Goal: Transaction & Acquisition: Download file/media

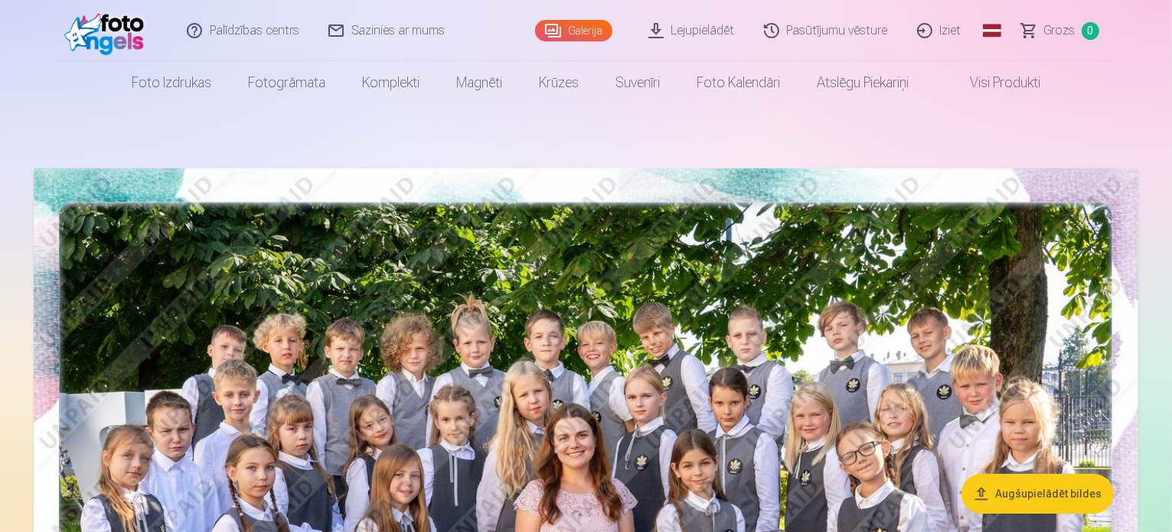
click at [1054, 489] on button "Augšupielādēt bildes" at bounding box center [1038, 494] width 152 height 40
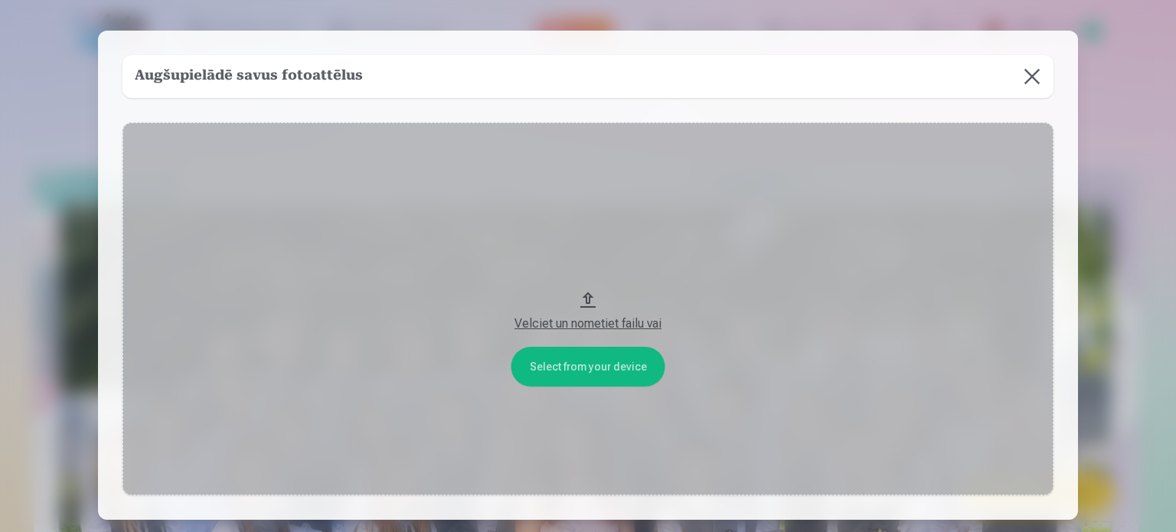
click at [1034, 74] on button at bounding box center [1032, 76] width 43 height 43
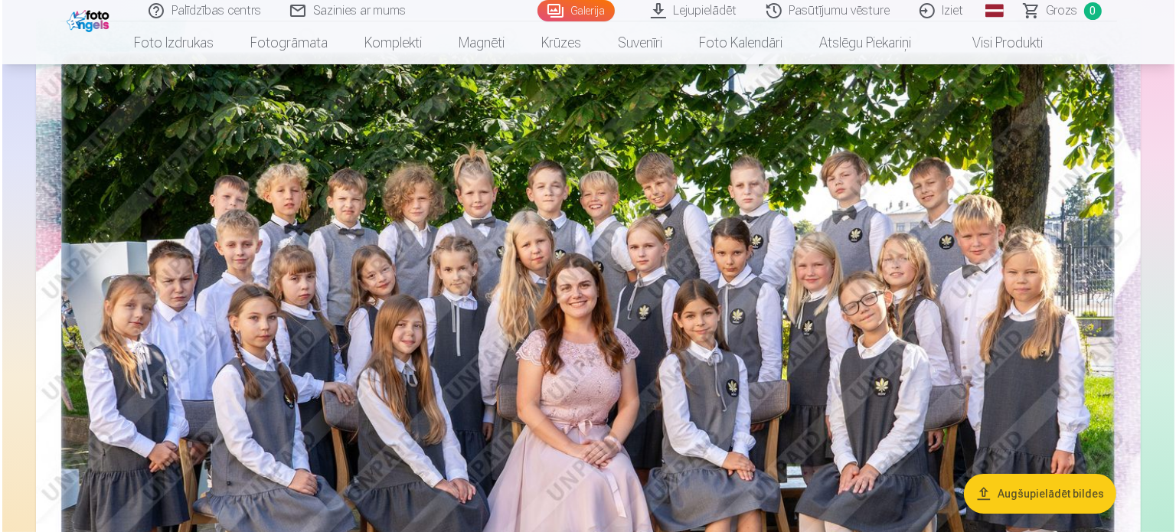
scroll to position [93, 0]
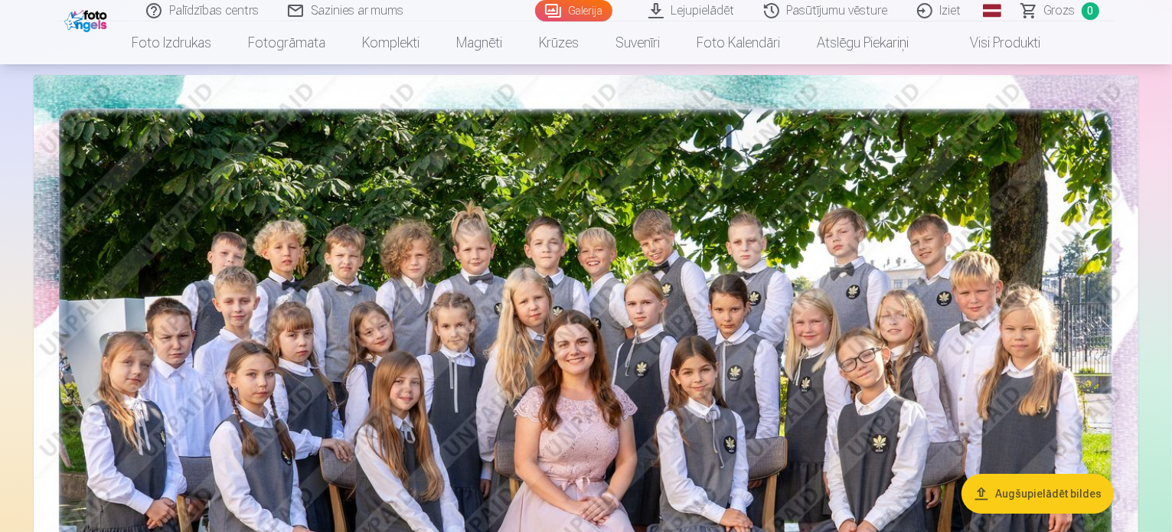
click at [610, 285] on img at bounding box center [586, 443] width 1105 height 737
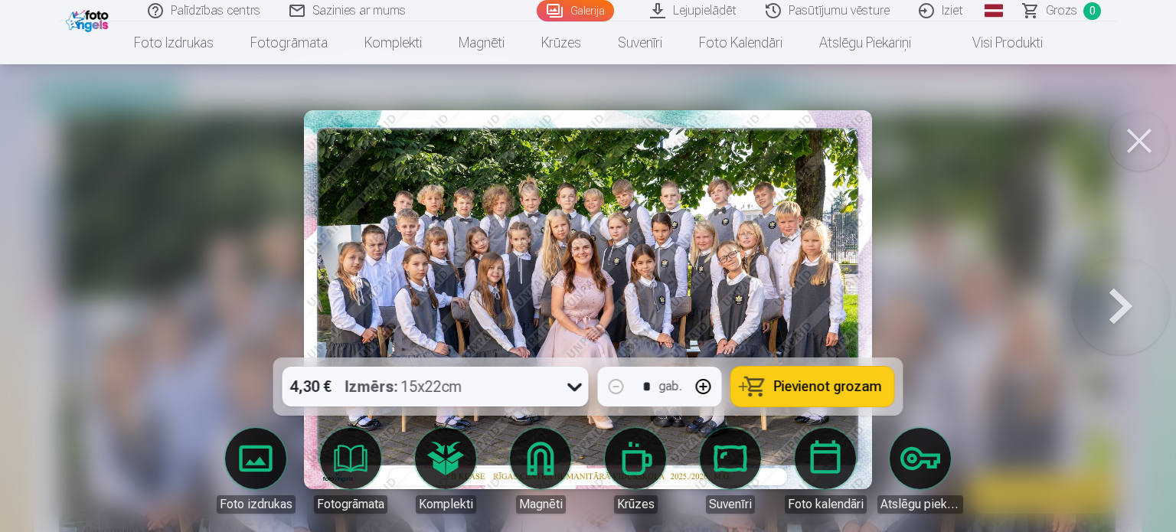
click at [1145, 312] on button at bounding box center [1121, 299] width 98 height 85
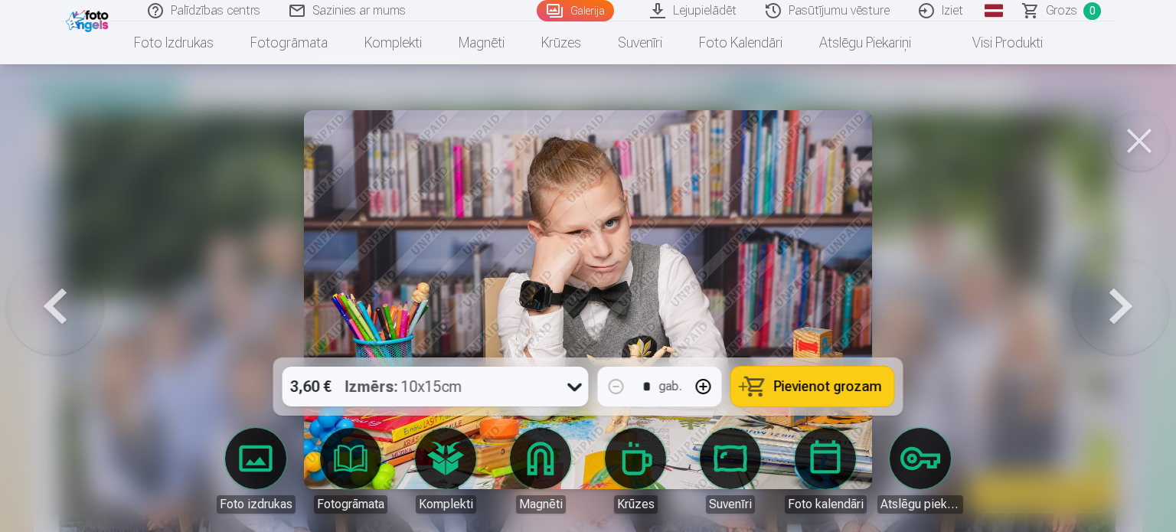
click at [1145, 312] on button at bounding box center [1121, 299] width 98 height 85
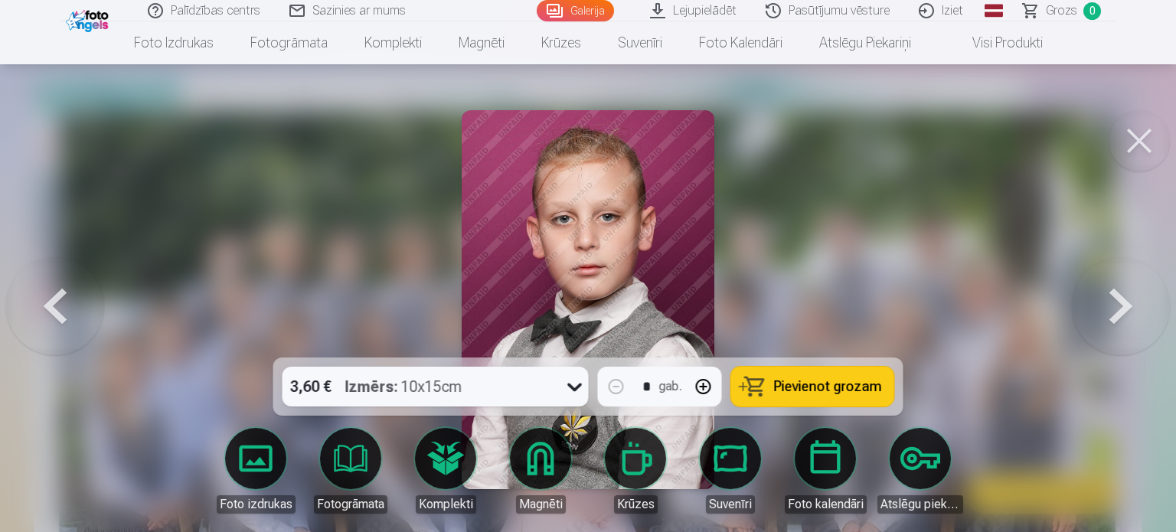
click at [1145, 312] on button at bounding box center [1121, 299] width 98 height 85
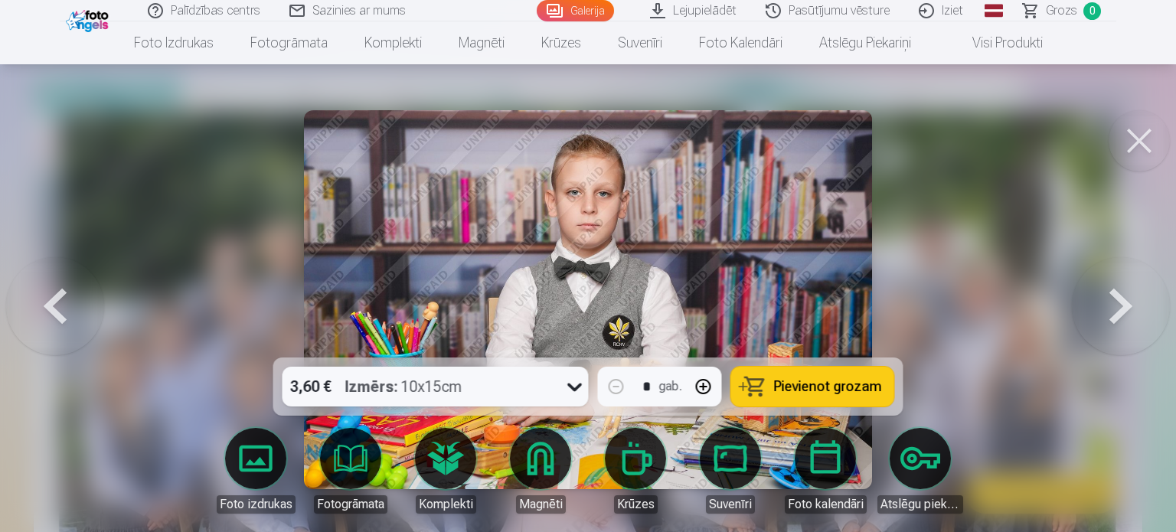
click at [1145, 312] on button at bounding box center [1121, 299] width 98 height 85
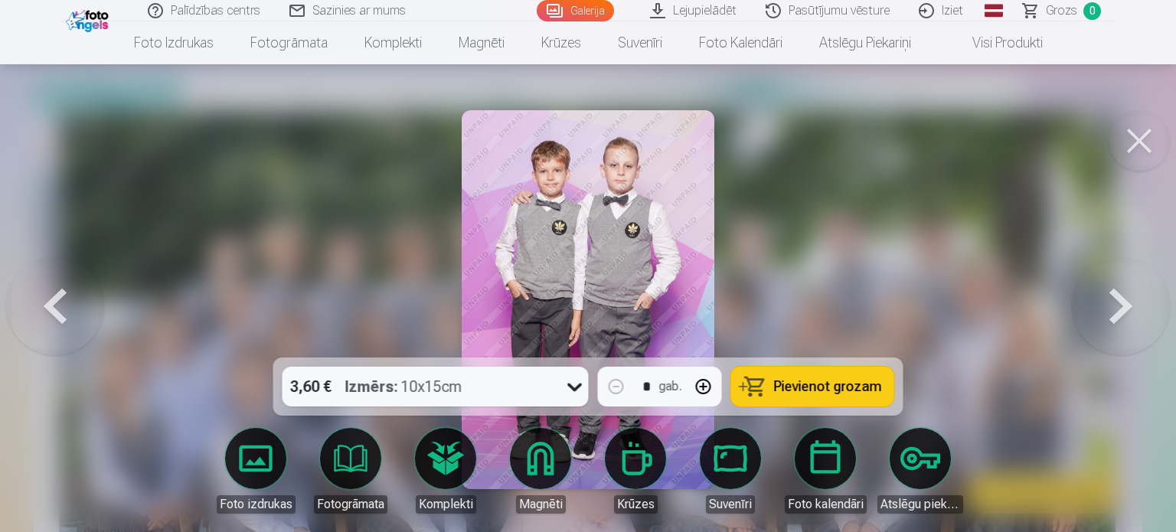
click at [1145, 312] on button at bounding box center [1121, 299] width 98 height 85
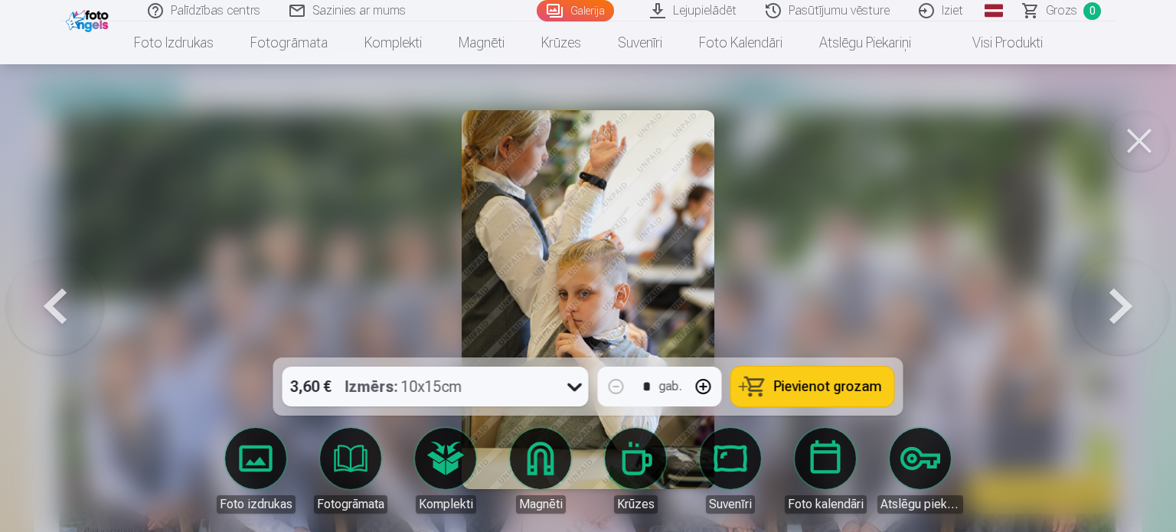
click at [1145, 312] on button at bounding box center [1121, 299] width 98 height 85
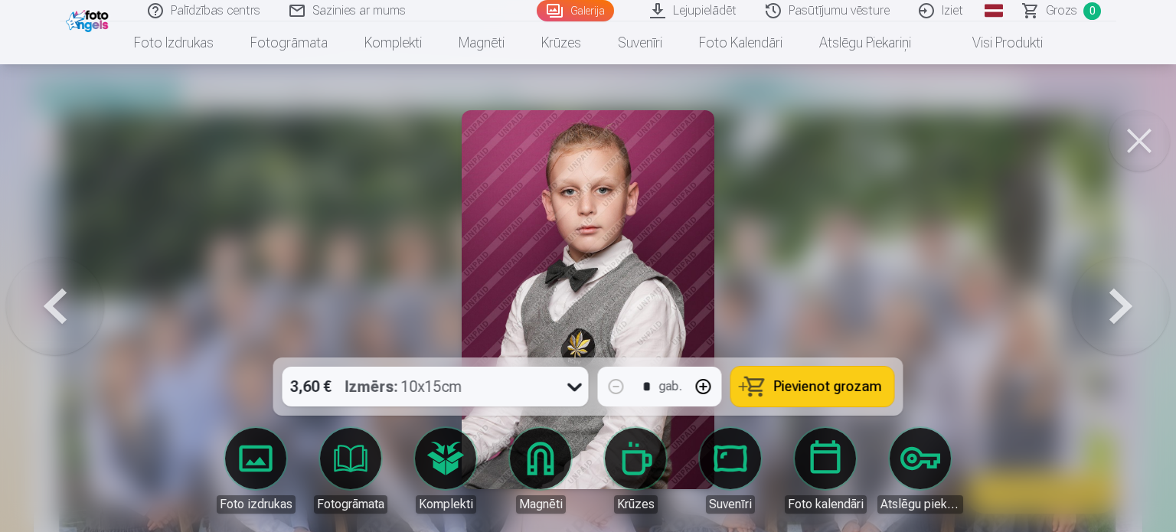
click at [1145, 312] on button at bounding box center [1121, 299] width 98 height 85
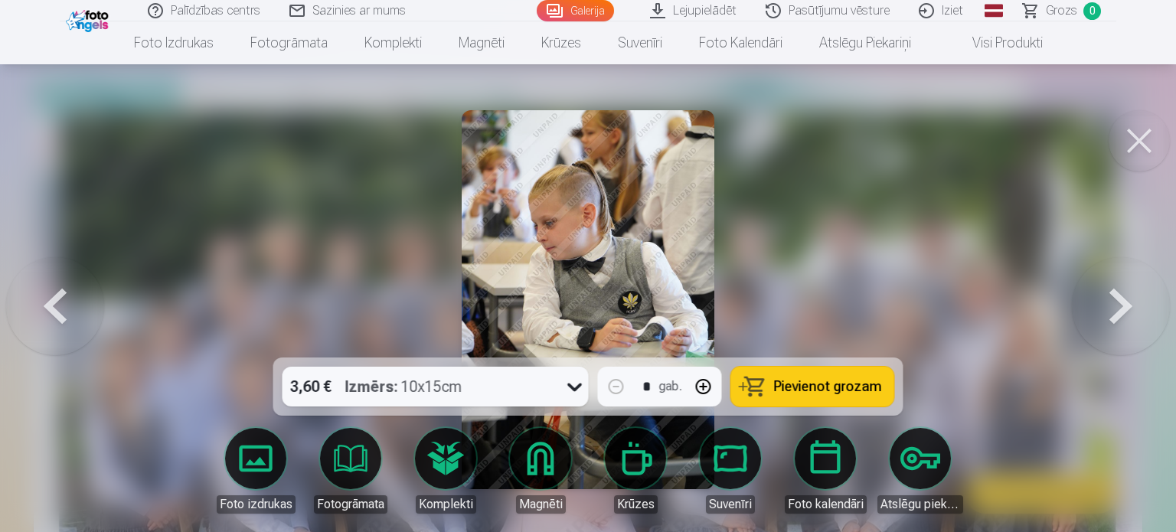
click at [695, 15] on link "Lejupielādēt" at bounding box center [694, 10] width 116 height 21
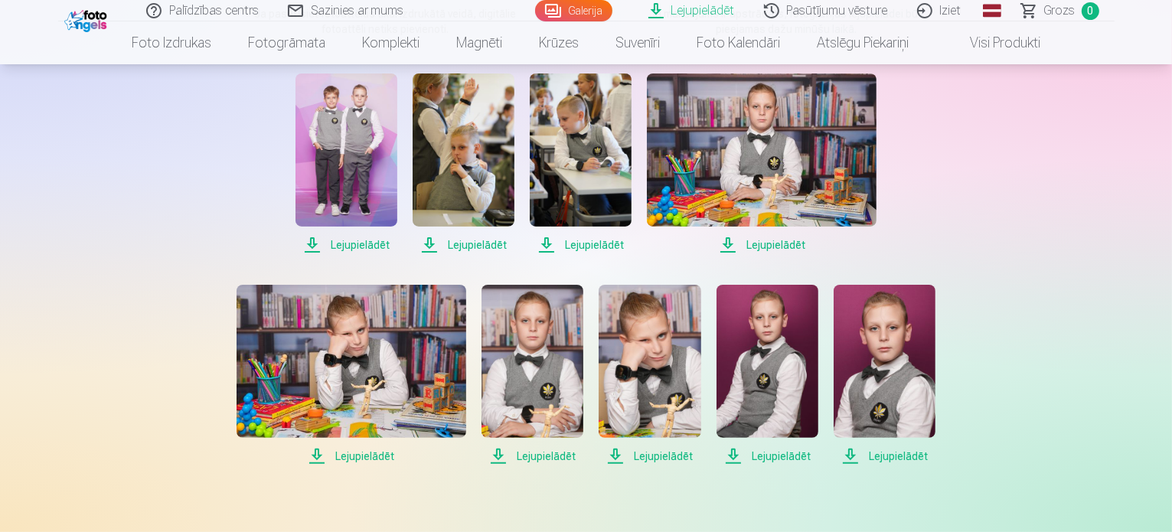
scroll to position [309, 0]
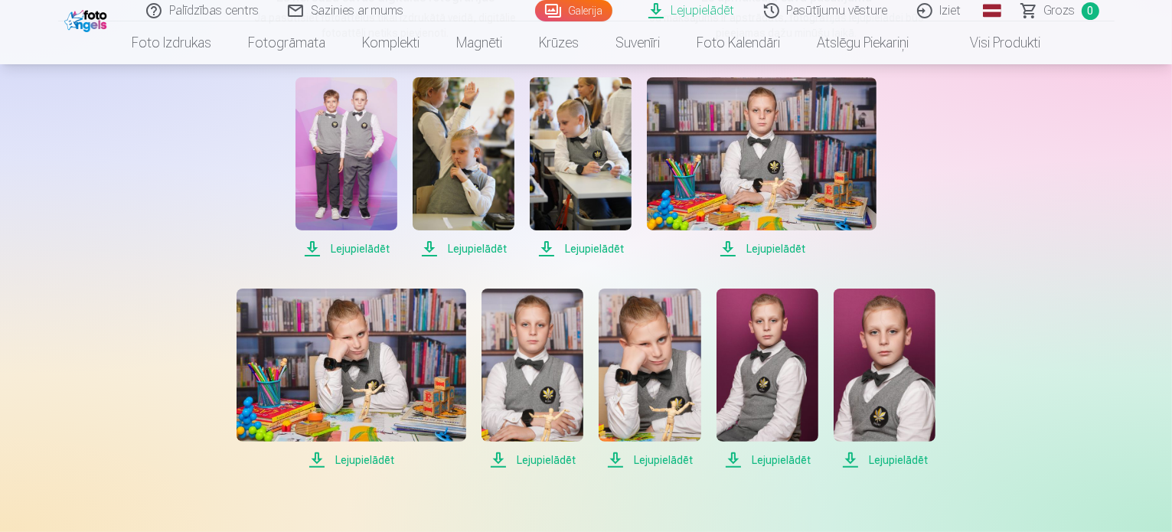
click at [352, 248] on span "Lejupielādēt" at bounding box center [347, 249] width 102 height 18
click at [460, 253] on span "Lejupielādēt" at bounding box center [464, 249] width 102 height 18
click at [585, 248] on span "Lejupielādēt" at bounding box center [581, 249] width 102 height 18
click at [754, 246] on span "Lejupielādēt" at bounding box center [762, 249] width 230 height 18
click at [374, 456] on span "Lejupielādēt" at bounding box center [352, 460] width 230 height 18
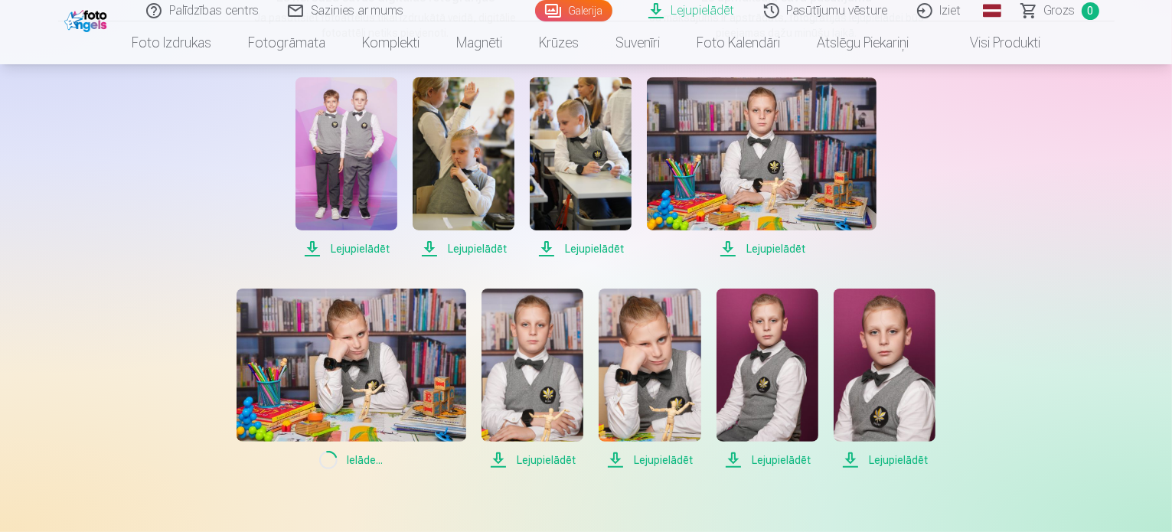
click at [540, 459] on span "Lejupielādēt" at bounding box center [533, 460] width 102 height 18
click at [678, 459] on span "Lejupielādēt" at bounding box center [650, 460] width 102 height 18
click at [784, 461] on span "Lejupielādēt" at bounding box center [768, 460] width 102 height 18
click at [885, 462] on span "Lejupielādēt" at bounding box center [885, 460] width 102 height 18
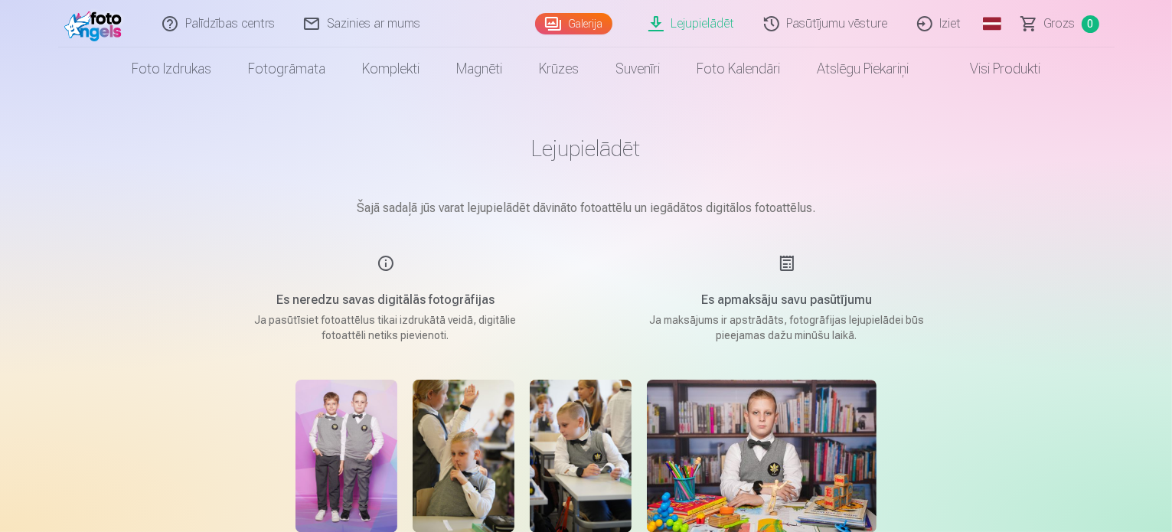
scroll to position [0, 0]
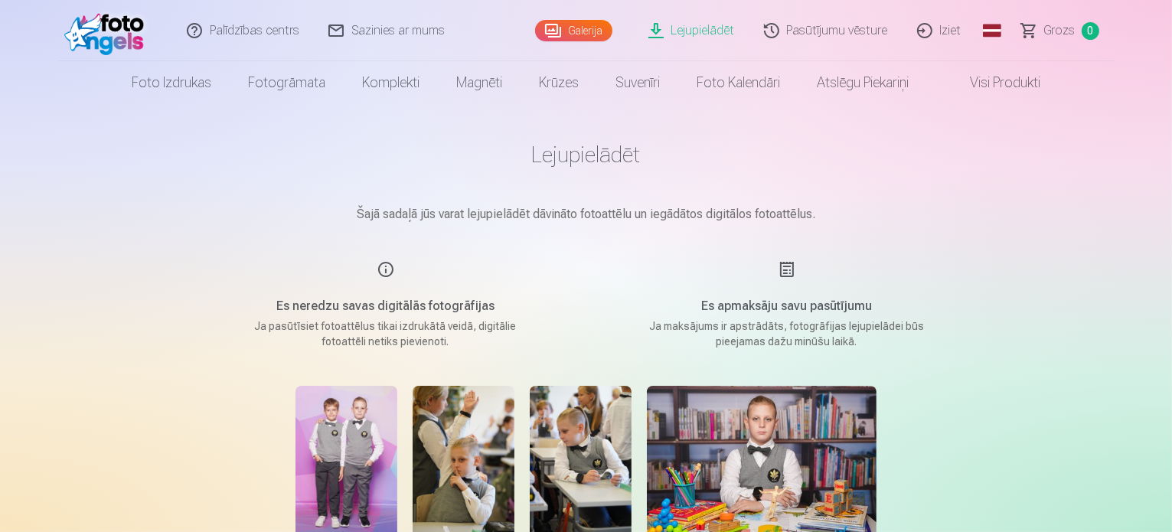
click at [603, 265] on main "Lejupielādēt Šajā sadaļā jūs varat lejupielādēt dāvināto fotoattēlu un iegādāto…" at bounding box center [587, 459] width 766 height 711
